Goal: Task Accomplishment & Management: Manage account settings

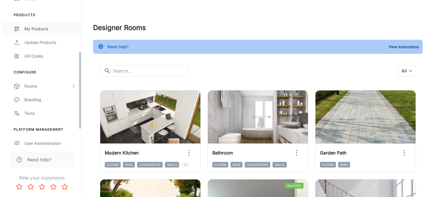
scroll to position [96, 0]
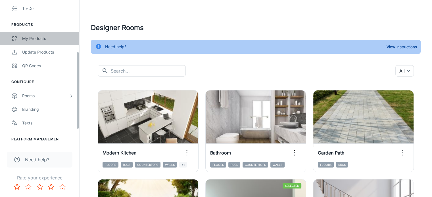
click at [47, 41] on div "My Products" at bounding box center [47, 38] width 51 height 6
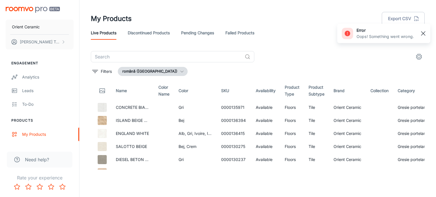
click at [427, 34] on button "button" at bounding box center [423, 34] width 10 height 10
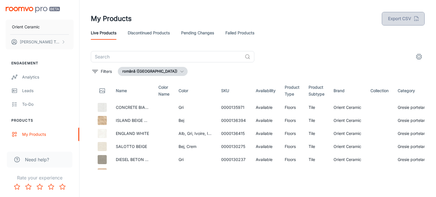
click at [408, 18] on button "Export CSV" at bounding box center [403, 19] width 43 height 14
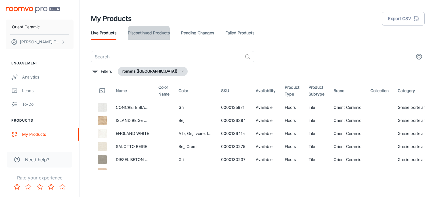
click at [164, 33] on link "Discontinued Products" at bounding box center [149, 33] width 42 height 14
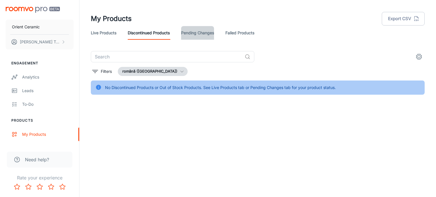
click at [207, 36] on link "Pending Changes" at bounding box center [197, 33] width 33 height 14
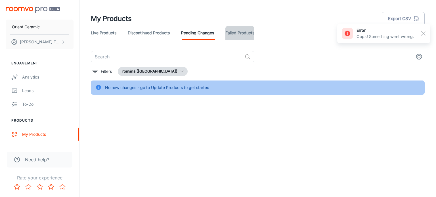
click at [246, 35] on link "Failed Products" at bounding box center [239, 33] width 29 height 14
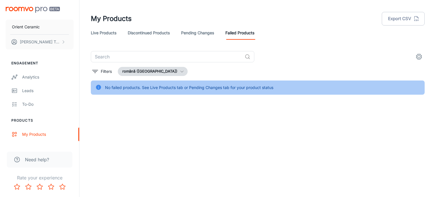
drag, startPoint x: 319, startPoint y: 30, endPoint x: 286, endPoint y: 19, distance: 34.8
click at [287, 19] on div "My Products Export CSV" at bounding box center [258, 18] width 334 height 15
